Goal: Information Seeking & Learning: Understand process/instructions

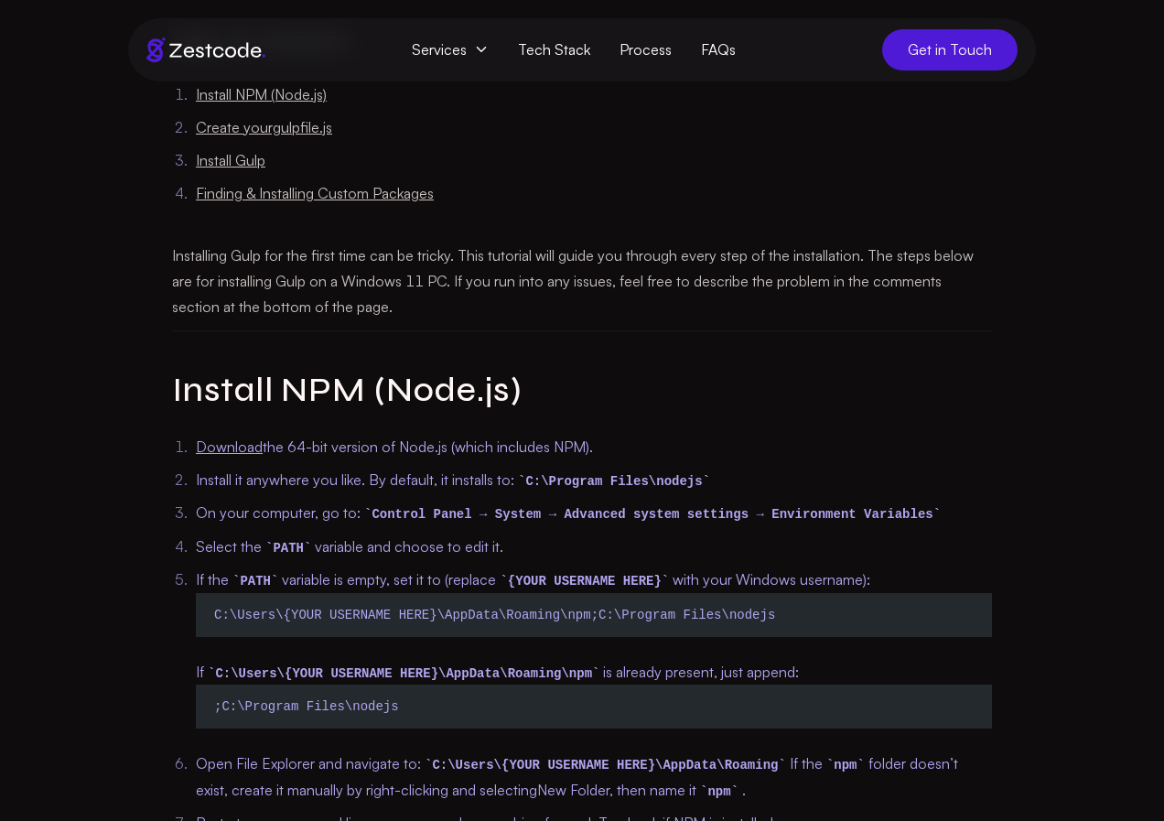
scroll to position [840, 0]
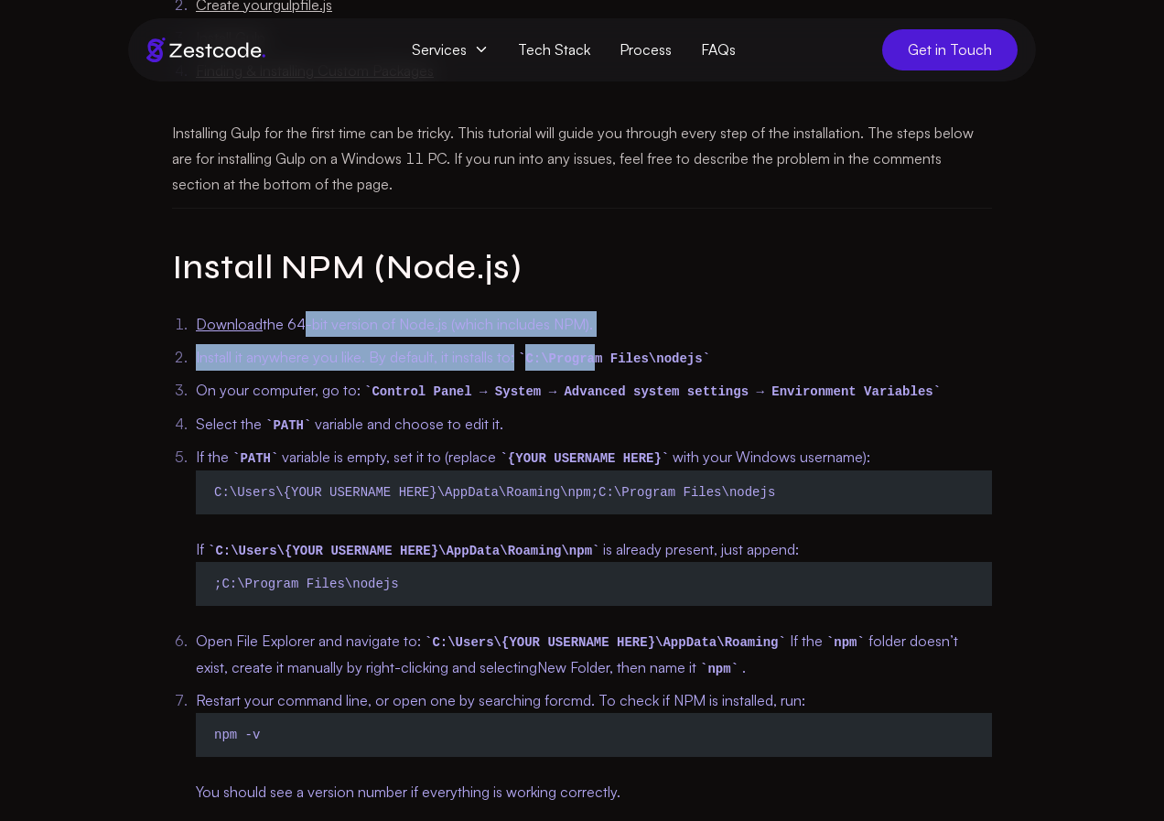
drag, startPoint x: 297, startPoint y: 318, endPoint x: 593, endPoint y: 349, distance: 297.2
click at [593, 349] on ol "Download the 64-bit version of Node.js (which includes NPM). Install it anywher…" at bounding box center [582, 558] width 820 height 494
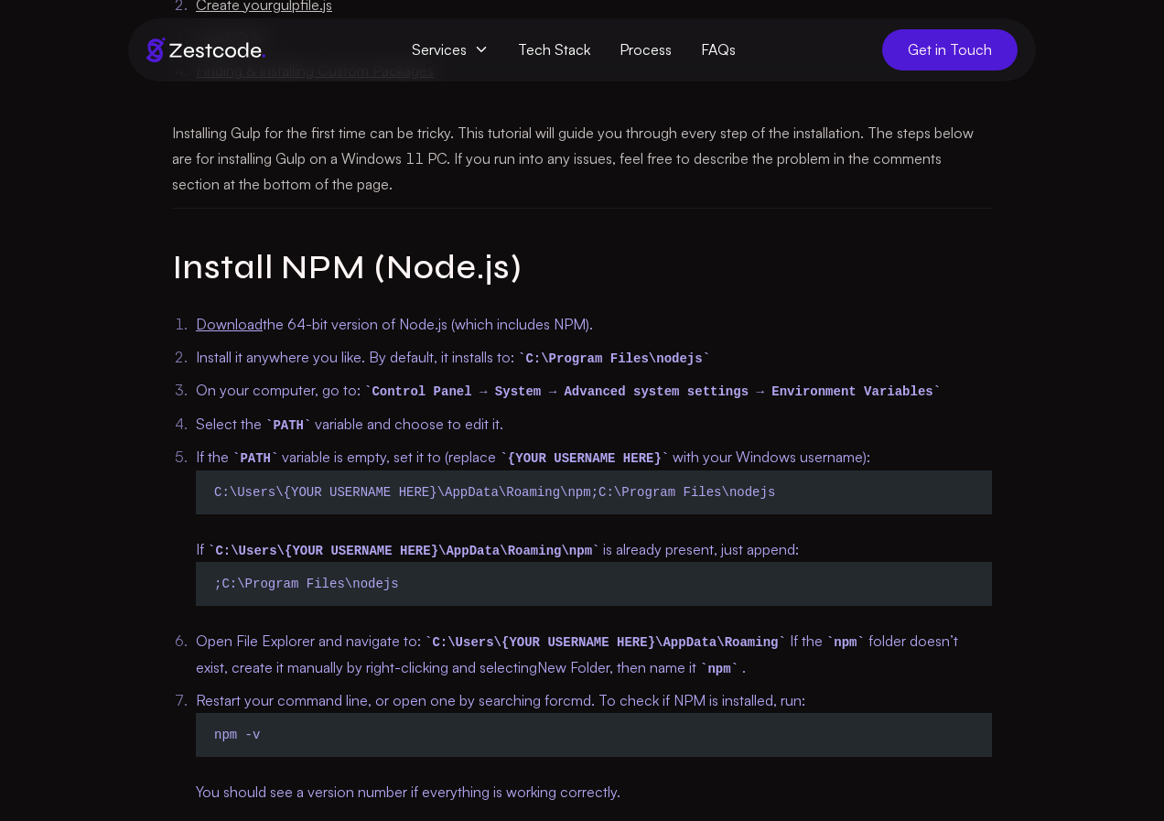
click at [600, 278] on h2 "Install NPM (Node.js)" at bounding box center [582, 268] width 820 height 46
drag, startPoint x: 352, startPoint y: 357, endPoint x: 653, endPoint y: 360, distance: 301.1
click at [653, 360] on li "Install it anywhere you like. By default, it installs to: C:\Program Files\node…" at bounding box center [594, 357] width 796 height 27
click at [644, 315] on li "Download the 64-bit version of Node.js (which includes NPM)." at bounding box center [594, 324] width 796 height 26
drag, startPoint x: 528, startPoint y: 351, endPoint x: 687, endPoint y: 356, distance: 159.3
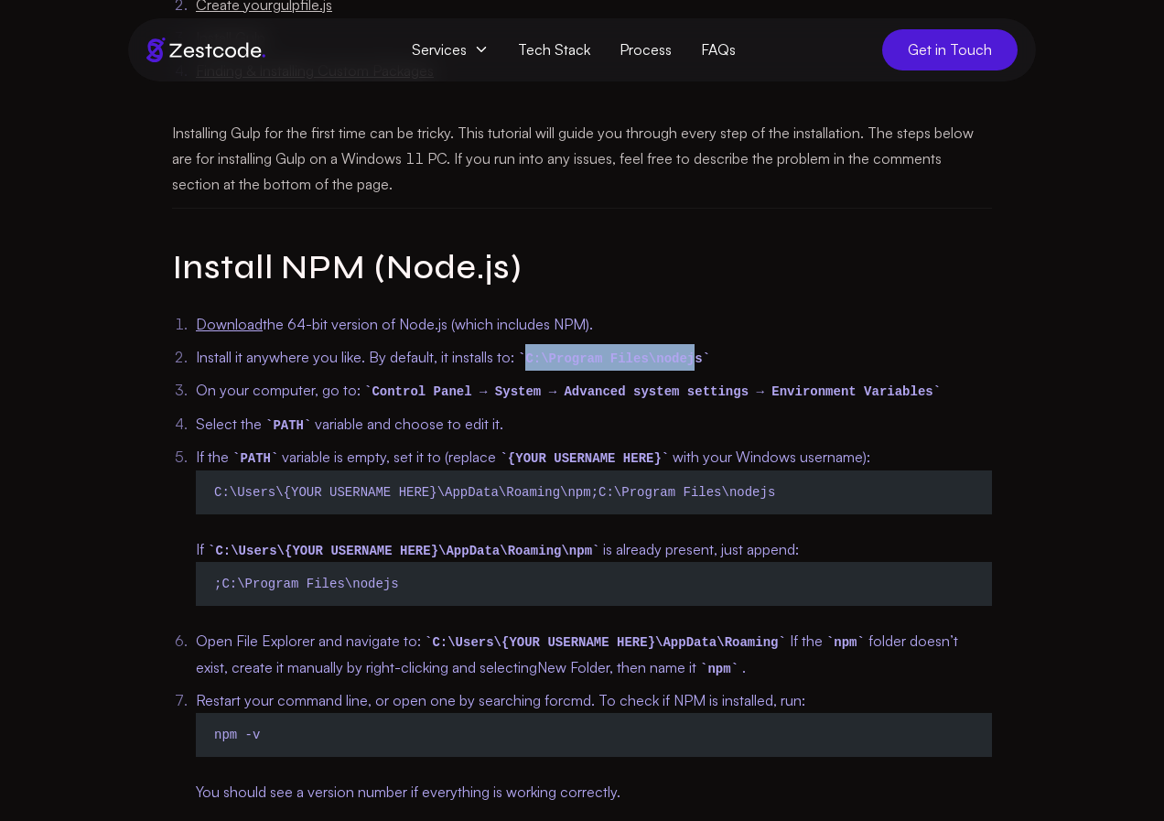
click at [687, 356] on li "Install it anywhere you like. By default, it installs to: C:\Program Files\node…" at bounding box center [594, 357] width 796 height 27
click at [761, 376] on ol "Download the 64-bit version of Node.js (which includes NPM). Install it anywher…" at bounding box center [582, 558] width 820 height 494
drag, startPoint x: 738, startPoint y: 382, endPoint x: 841, endPoint y: 381, distance: 103.4
click at [841, 381] on li "On your computer, go to: Control Panel → System → Advanced system settings → En…" at bounding box center [594, 391] width 796 height 27
click at [512, 424] on li "Select the PATH variable and choose to edit it." at bounding box center [594, 424] width 796 height 27
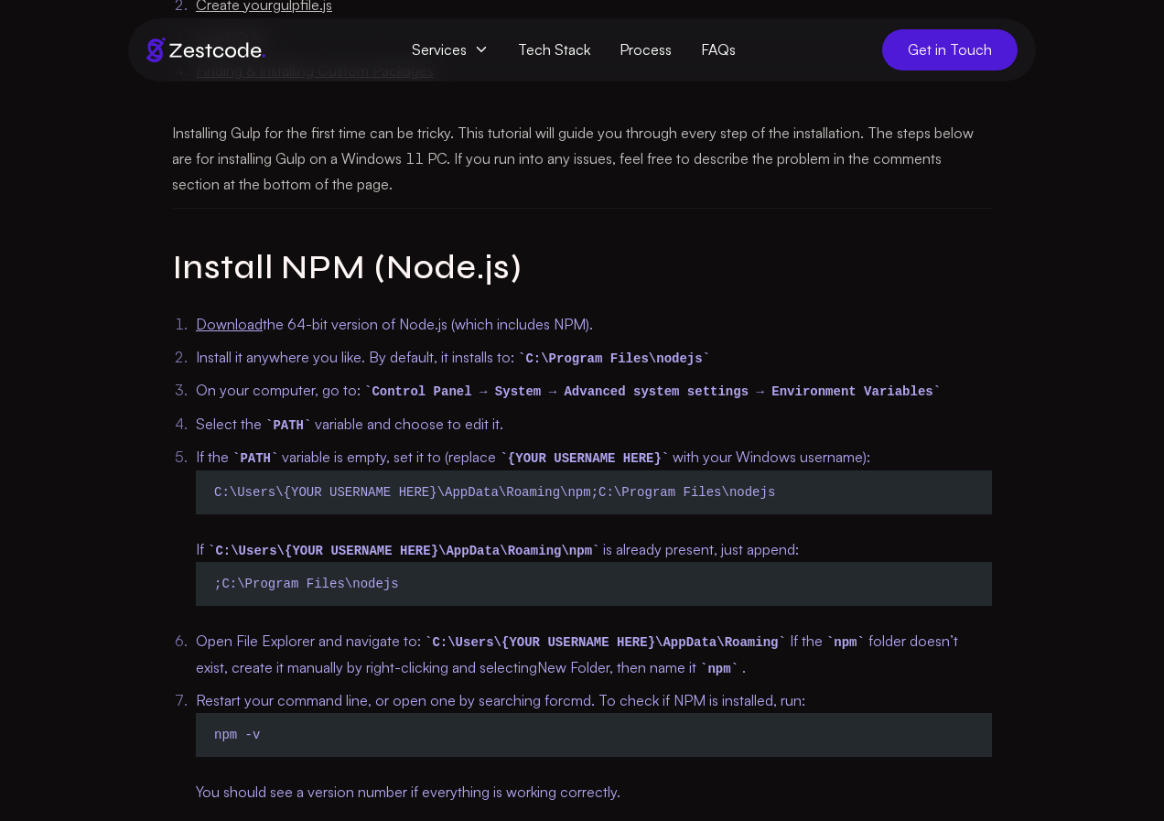
drag, startPoint x: 529, startPoint y: 351, endPoint x: 627, endPoint y: 352, distance: 97.9
click at [627, 352] on code "C:\Program Files\nodejs" at bounding box center [614, 358] width 200 height 15
drag, startPoint x: 688, startPoint y: 351, endPoint x: 528, endPoint y: 358, distance: 160.3
click at [528, 358] on code "C:\Program Files\nodejs" at bounding box center [614, 358] width 200 height 15
copy code "C:\Program Files\nodej"
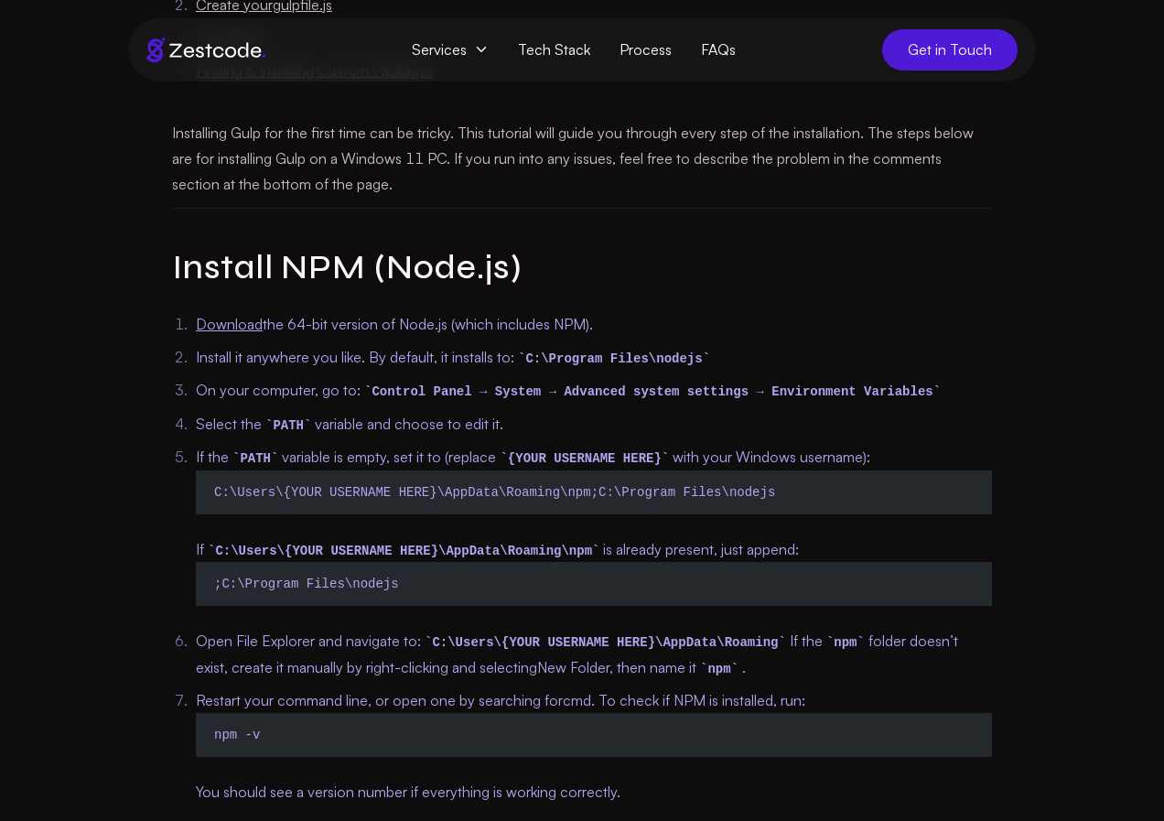
click at [120, 299] on div "Guides How To Install Gulp On Windows 11 Table of Contents Install NPM (Node.js…" at bounding box center [581, 746] width 937 height 2776
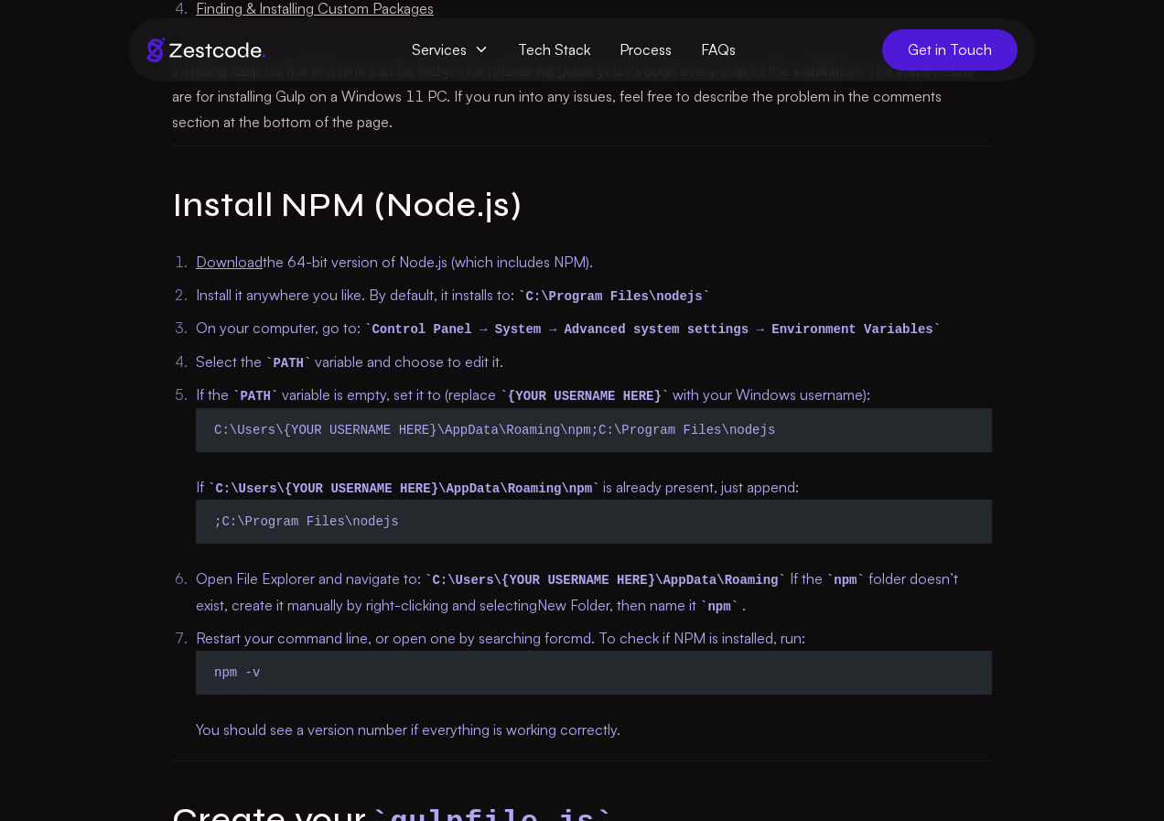
scroll to position [934, 0]
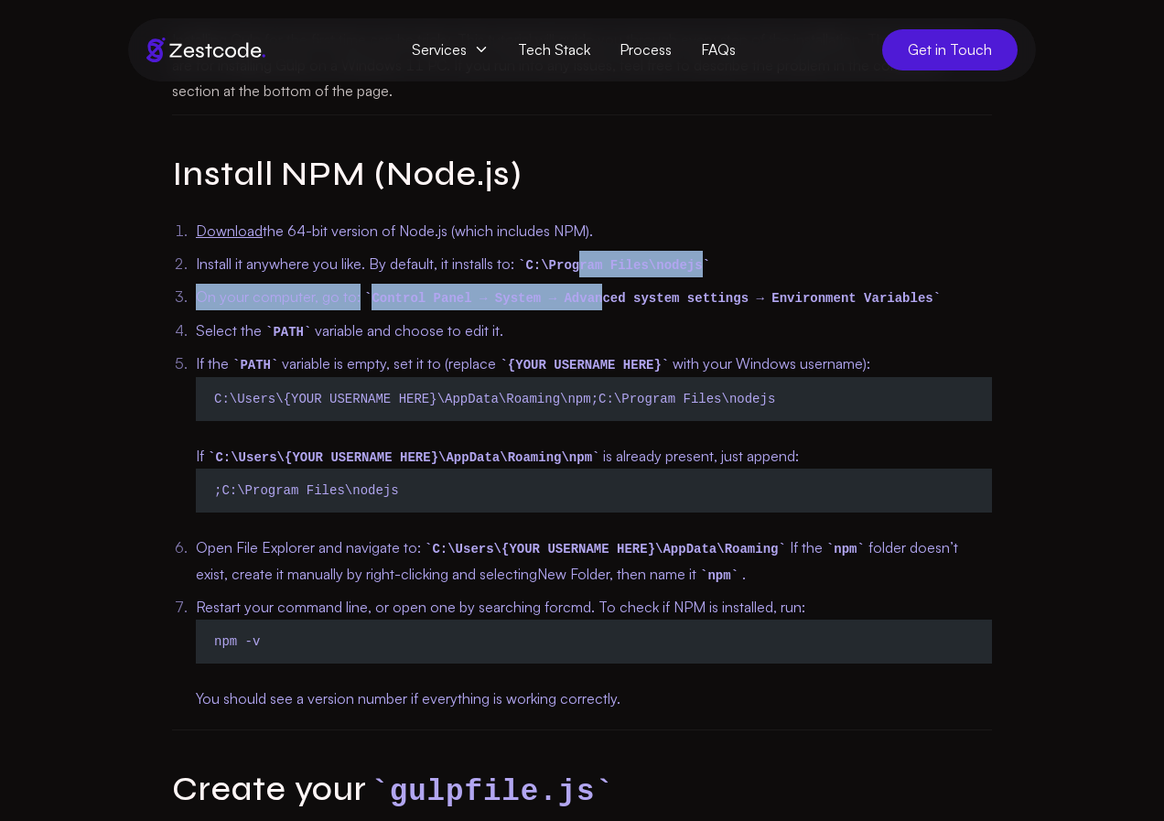
drag, startPoint x: 582, startPoint y: 250, endPoint x: 582, endPoint y: 287, distance: 37.5
click at [582, 287] on ol "Download the 64-bit version of Node.js (which includes NPM). Install it anywher…" at bounding box center [582, 465] width 820 height 494
click at [328, 283] on ol "Download the 64-bit version of Node.js (which includes NPM). Install it anywher…" at bounding box center [582, 465] width 820 height 494
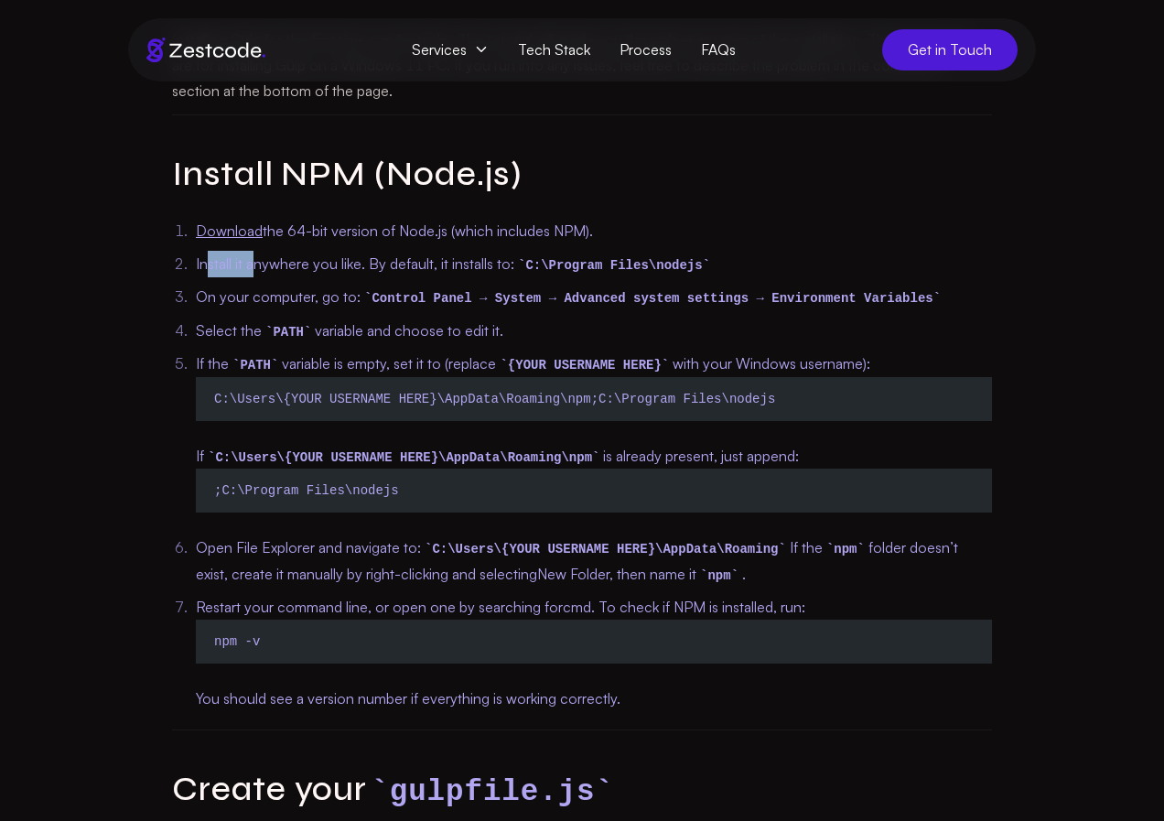
drag, startPoint x: 204, startPoint y: 254, endPoint x: 253, endPoint y: 259, distance: 48.7
click at [253, 259] on li "Install it anywhere you like. By default, it installs to: C:\Program Files\node…" at bounding box center [594, 264] width 796 height 27
click at [313, 268] on li "Install it anywhere you like. By default, it installs to: C:\Program Files\node…" at bounding box center [594, 264] width 796 height 27
drag, startPoint x: 345, startPoint y: 273, endPoint x: 522, endPoint y: 278, distance: 176.7
click at [511, 274] on li "Install it anywhere you like. By default, it installs to: C:\Program Files\node…" at bounding box center [594, 264] width 796 height 27
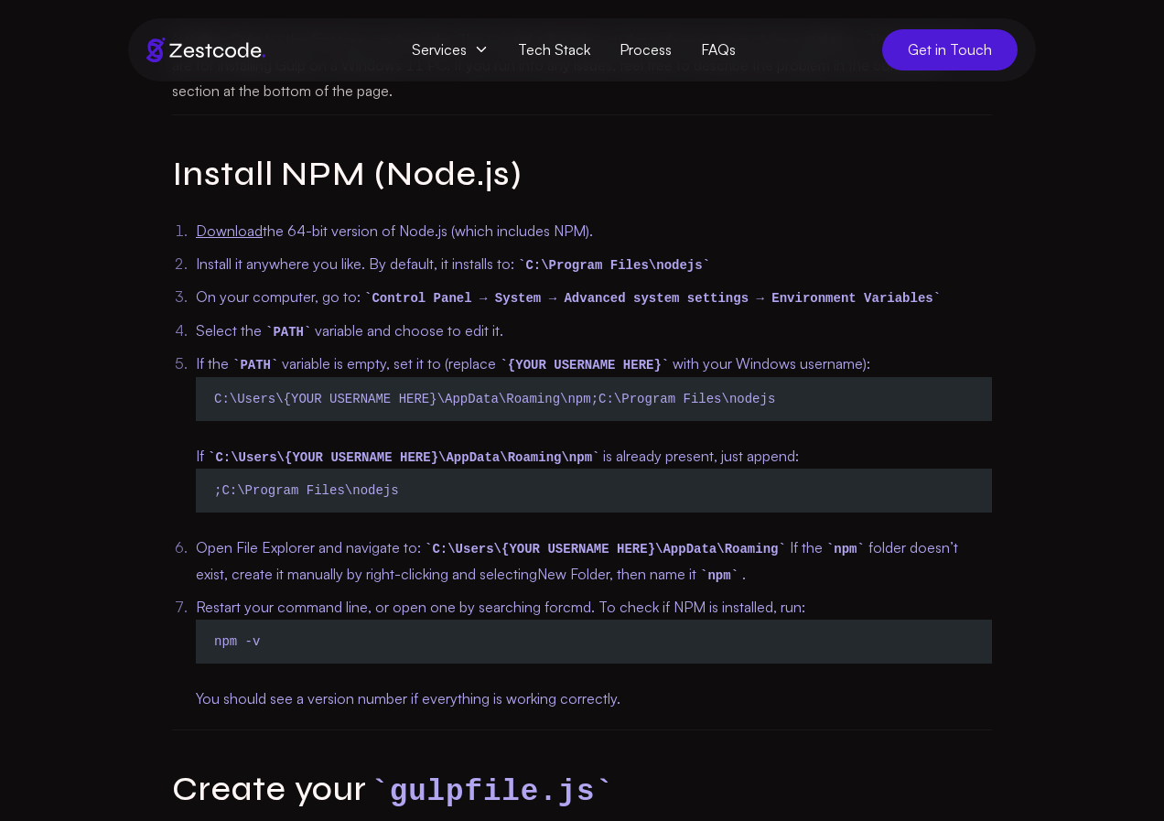
click at [558, 286] on li "On your computer, go to: Control Panel → System → Advanced system settings → En…" at bounding box center [594, 298] width 796 height 27
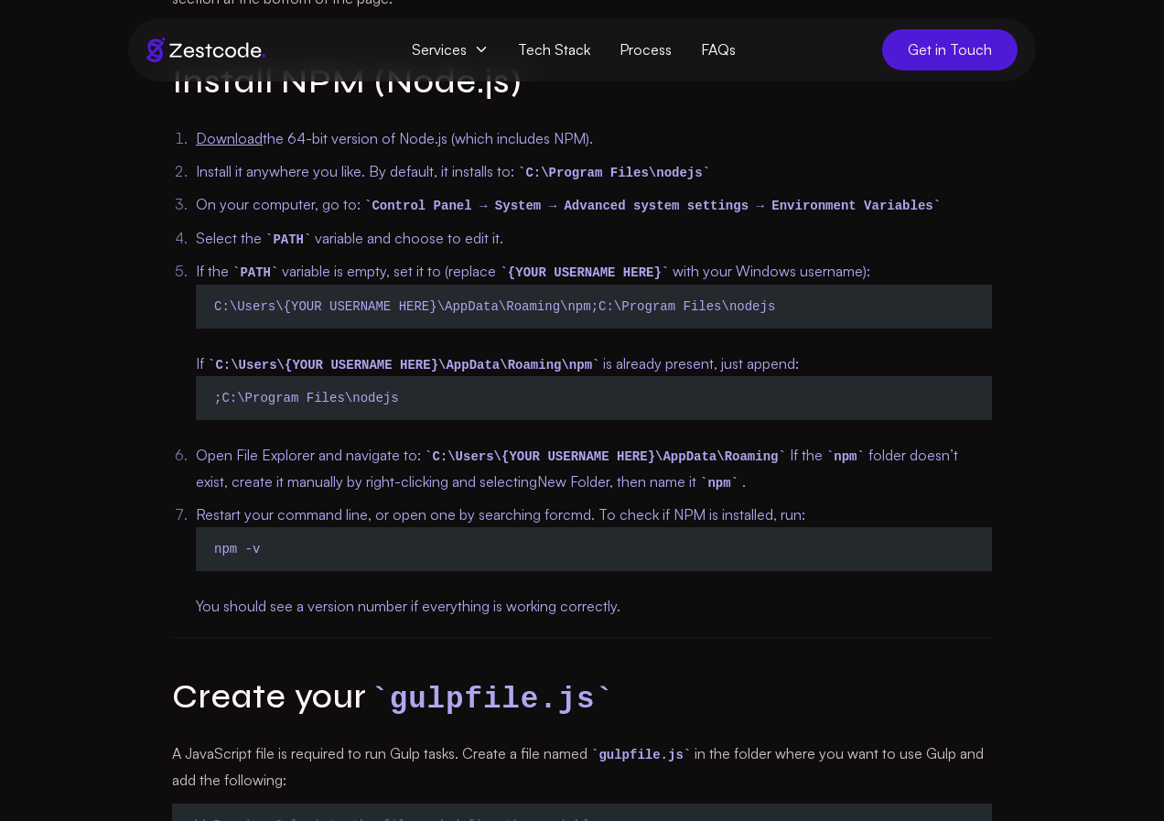
scroll to position [1027, 0]
drag, startPoint x: 220, startPoint y: 205, endPoint x: 372, endPoint y: 206, distance: 152.8
click at [372, 206] on li "On your computer, go to: Control Panel → System → Advanced system settings → En…" at bounding box center [594, 204] width 796 height 27
click at [465, 217] on ol "Download the 64-bit version of Node.js (which includes NPM). Install it anywher…" at bounding box center [582, 371] width 820 height 494
click at [146, 232] on div "Guides How To Install Gulp On Windows 11 Table of Contents Install NPM (Node.js…" at bounding box center [581, 560] width 937 height 2776
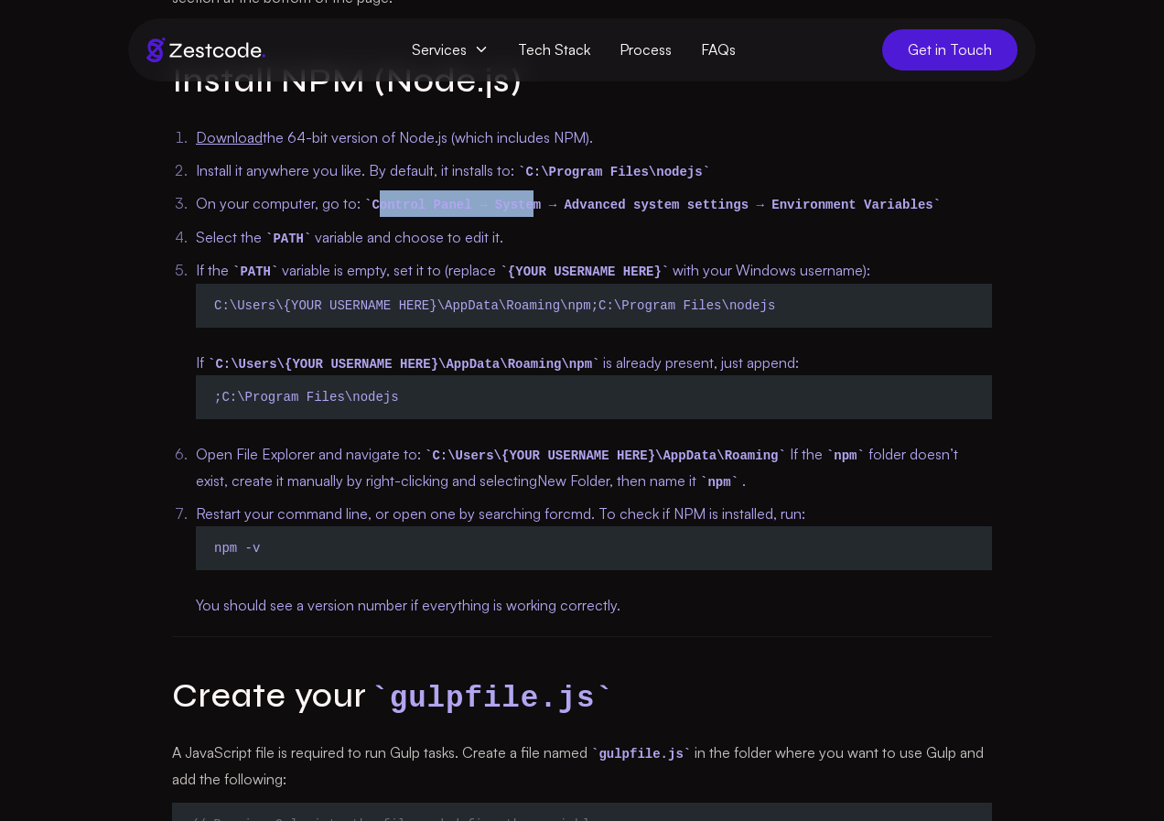
drag, startPoint x: 377, startPoint y: 201, endPoint x: 517, endPoint y: 209, distance: 140.2
click at [517, 209] on code "Control Panel → System → Advanced system settings → Environment Variables" at bounding box center [653, 206] width 584 height 15
click at [196, 228] on li "Select the PATH variable and choose to edit it." at bounding box center [594, 237] width 796 height 27
click at [87, 232] on section "Guides How To Install Gulp On Windows 11 Table of Contents Install NPM (Node.js…" at bounding box center [582, 501] width 1164 height 2893
